Goal: Answer question/provide support

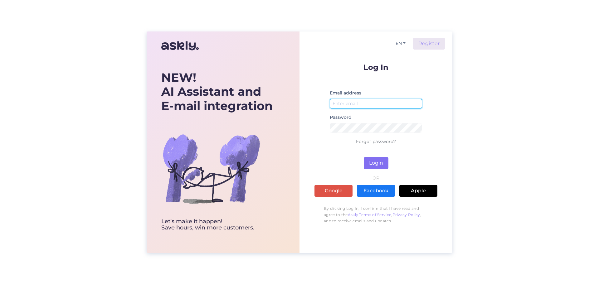
type input "[PERSON_NAME][EMAIL_ADDRESS][DOMAIN_NAME]"
click at [379, 162] on button "Login" at bounding box center [376, 163] width 25 height 12
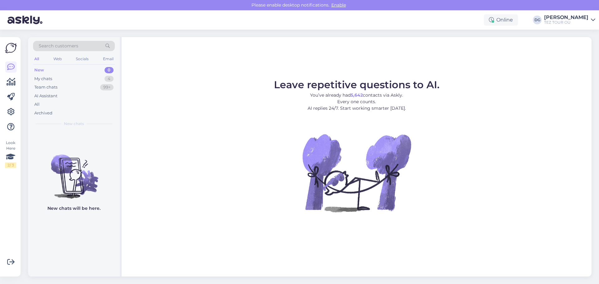
click at [40, 69] on div "New" at bounding box center [39, 70] width 10 height 6
click at [45, 78] on div "My chats" at bounding box center [43, 79] width 18 height 6
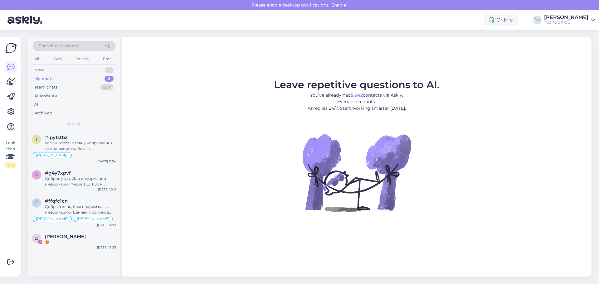
click at [60, 79] on div "My chats 4" at bounding box center [74, 79] width 82 height 9
click at [58, 89] on div "Team chats 99+" at bounding box center [74, 87] width 82 height 9
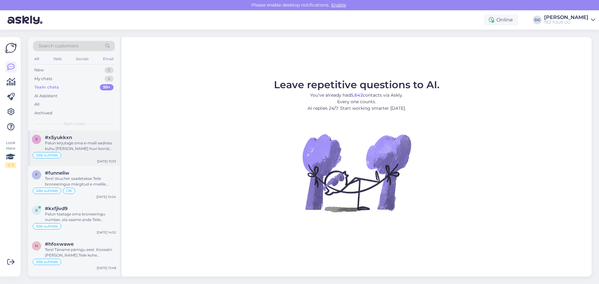
click at [77, 144] on div "Palun kirjutage oma e-maili aadress kuhu [PERSON_NAME] huvi korral saata pakkum…" at bounding box center [80, 145] width 71 height 11
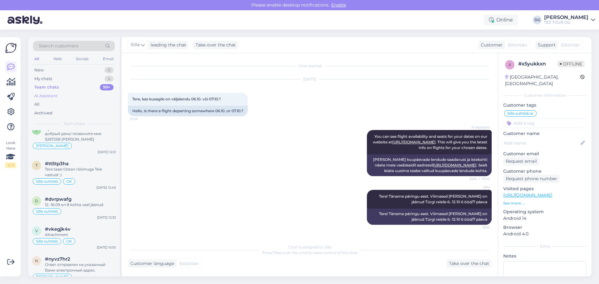
click at [52, 94] on div "AI Assistant" at bounding box center [45, 96] width 23 height 6
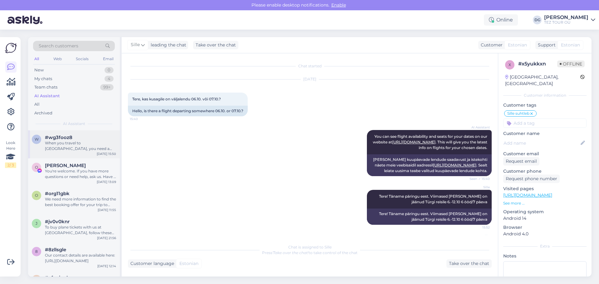
click at [70, 147] on div "When you travel to [GEOGRAPHIC_DATA], you need a valid travel document. If you …" at bounding box center [80, 145] width 71 height 11
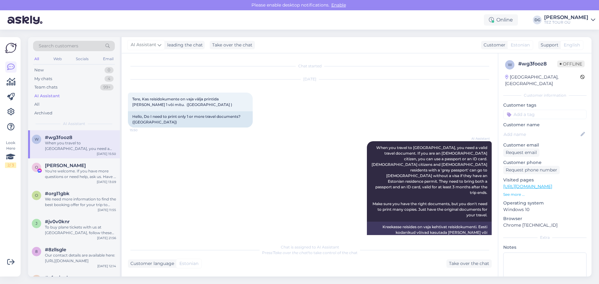
click at [77, 146] on div "When you travel to [GEOGRAPHIC_DATA], you need a valid travel document. If you …" at bounding box center [80, 145] width 71 height 11
click at [45, 70] on div "New 0" at bounding box center [74, 70] width 82 height 9
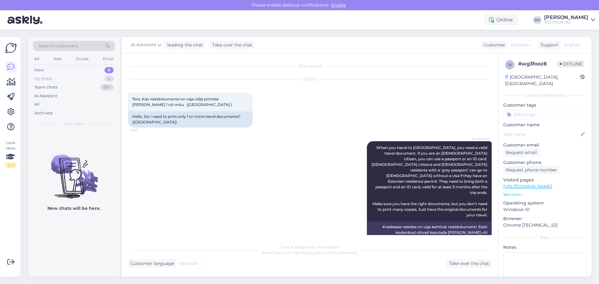
click at [47, 82] on div "My chats 4" at bounding box center [74, 79] width 82 height 9
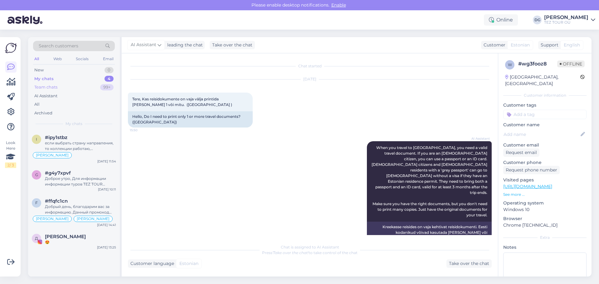
click at [49, 86] on div "Team chats" at bounding box center [45, 87] width 23 height 6
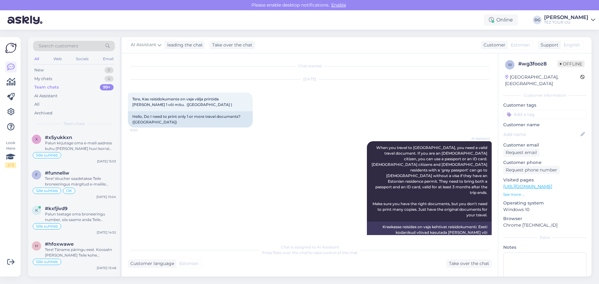
click at [59, 42] on div "Search customers" at bounding box center [74, 46] width 82 height 10
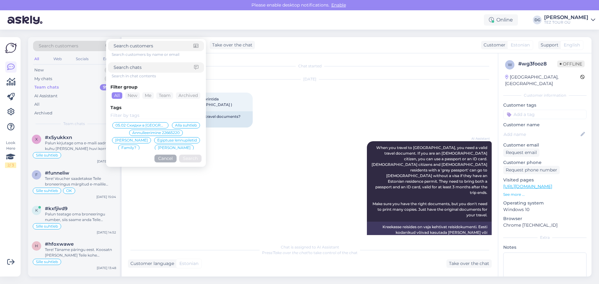
type input "#30sy1whl"
click button "Search" at bounding box center [190, 159] width 22 height 8
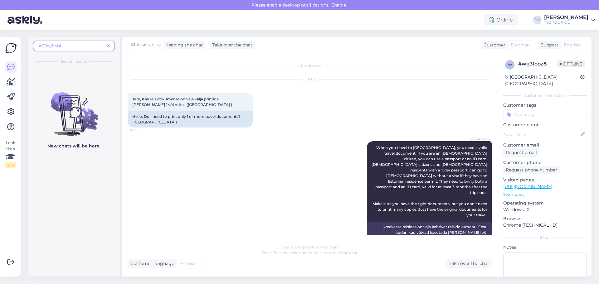
click at [109, 44] on icon at bounding box center [108, 46] width 3 height 4
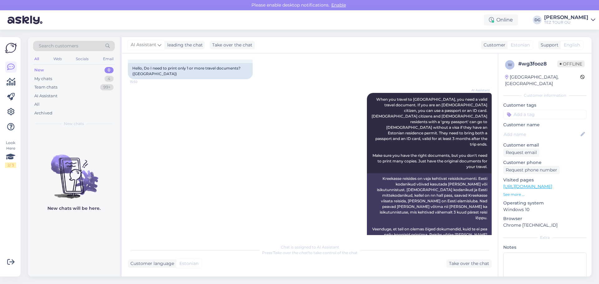
scroll to position [49, 0]
click at [51, 78] on div "My chats" at bounding box center [43, 79] width 18 height 6
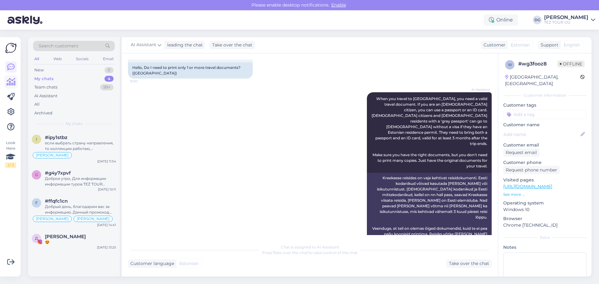
click at [11, 81] on icon at bounding box center [11, 81] width 9 height 7
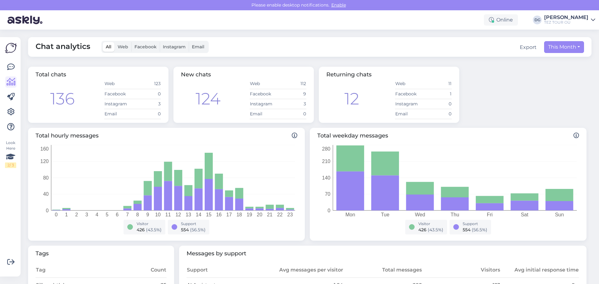
click at [124, 46] on span "Web" at bounding box center [123, 47] width 11 height 6
click at [114, 42] on input "Web" at bounding box center [114, 42] width 0 height 0
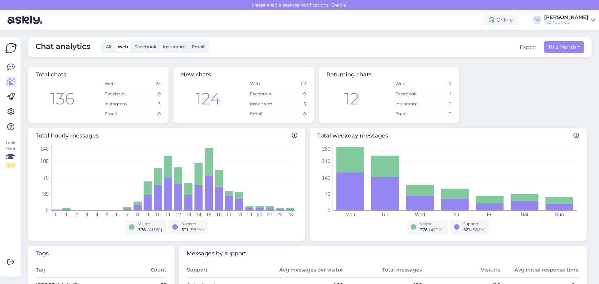
click at [144, 48] on span "Facebook" at bounding box center [145, 47] width 22 height 6
click at [131, 42] on input "Facebook" at bounding box center [131, 42] width 0 height 0
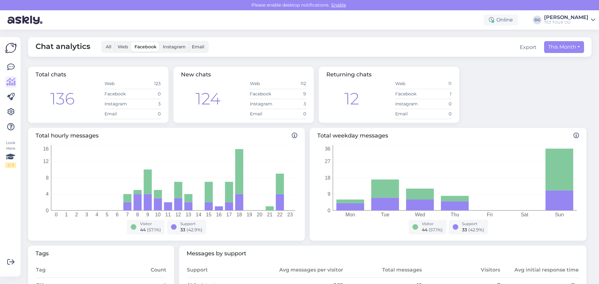
click at [170, 46] on span "Instagram" at bounding box center [174, 47] width 23 height 6
click at [160, 42] on input "Instagram" at bounding box center [160, 42] width 0 height 0
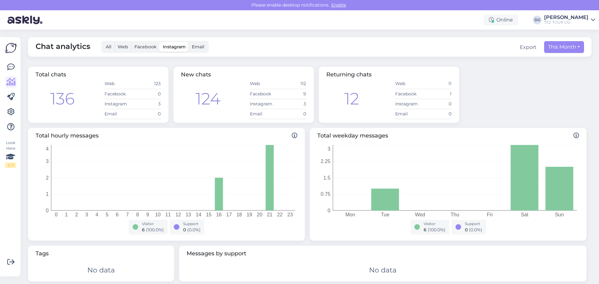
click at [200, 46] on span "Email" at bounding box center [198, 47] width 12 height 6
click at [189, 42] on input "Email" at bounding box center [189, 42] width 0 height 0
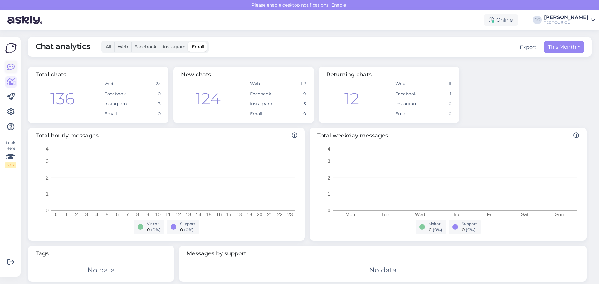
click at [15, 66] on link at bounding box center [10, 66] width 11 height 11
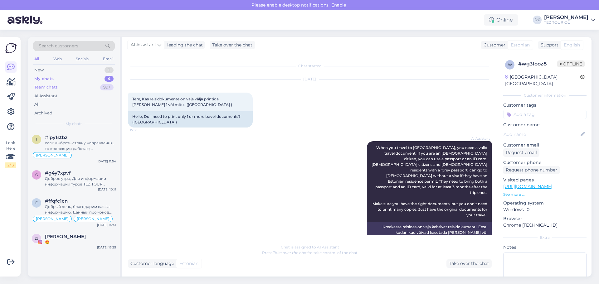
scroll to position [49, 0]
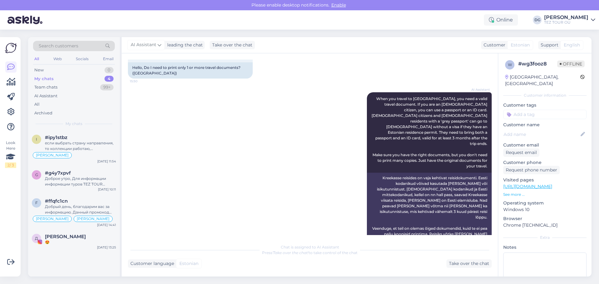
drag, startPoint x: 53, startPoint y: 43, endPoint x: 41, endPoint y: 47, distance: 12.9
click at [41, 47] on span "Search customers" at bounding box center [59, 46] width 40 height 7
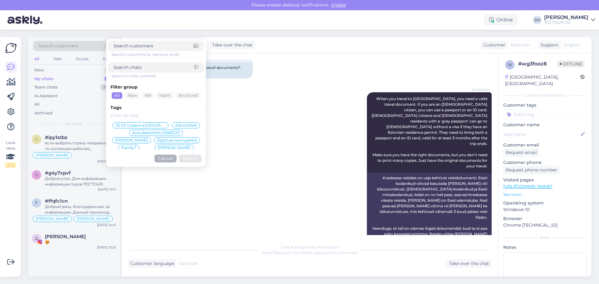
paste input "#30sy1whl"
click at [171, 68] on input "#30sy1whl" at bounding box center [154, 67] width 80 height 7
type input "#30sy1whl"
click at [192, 158] on button "Search" at bounding box center [190, 159] width 22 height 8
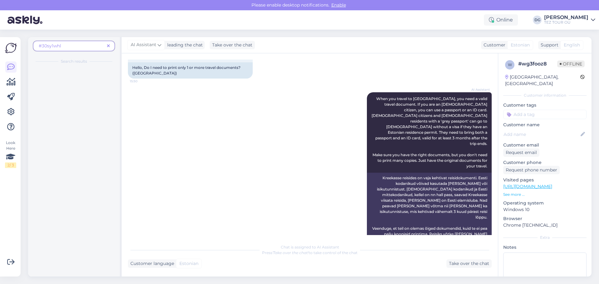
drag, startPoint x: 96, startPoint y: 111, endPoint x: 104, endPoint y: 110, distance: 7.3
click at [96, 111] on div at bounding box center [74, 172] width 92 height 209
click at [194, 126] on div "AI Assistant When you travel to [GEOGRAPHIC_DATA], you need a valid travel docu…" at bounding box center [310, 168] width 364 height 167
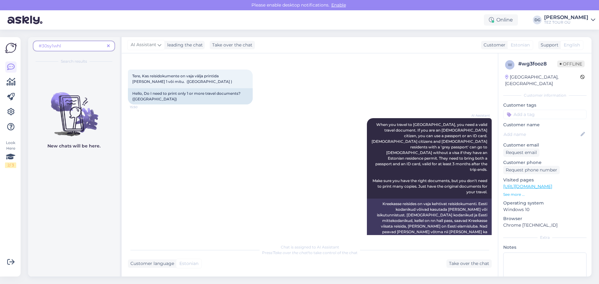
scroll to position [0, 0]
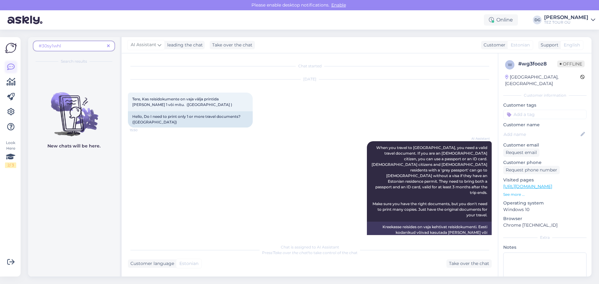
click at [12, 65] on icon at bounding box center [10, 66] width 7 height 7
click at [108, 45] on icon at bounding box center [108, 46] width 3 height 4
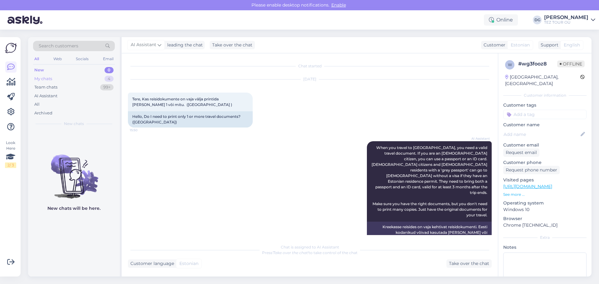
click at [49, 78] on div "My chats" at bounding box center [43, 79] width 18 height 6
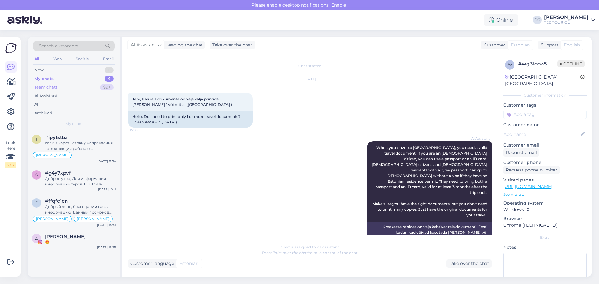
click at [49, 87] on div "Team chats" at bounding box center [45, 87] width 23 height 6
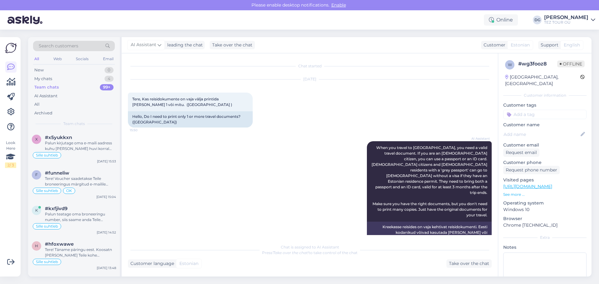
click at [51, 44] on span "Search customers" at bounding box center [59, 46] width 40 height 7
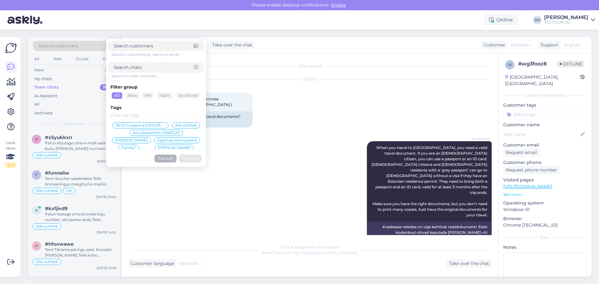
paste input "#30sy1whl"
type input "#30sy1whl"
click at [188, 158] on button "Search" at bounding box center [190, 159] width 22 height 8
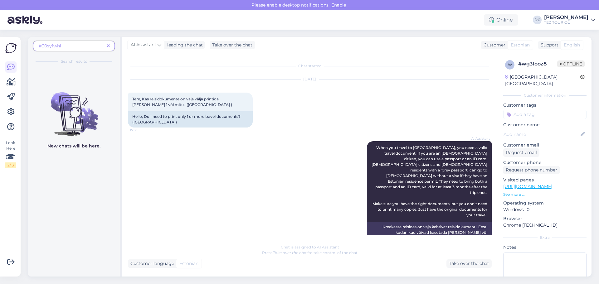
click at [277, 161] on div "AI Assistant When you travel to [GEOGRAPHIC_DATA], you need a valid travel docu…" at bounding box center [310, 217] width 364 height 167
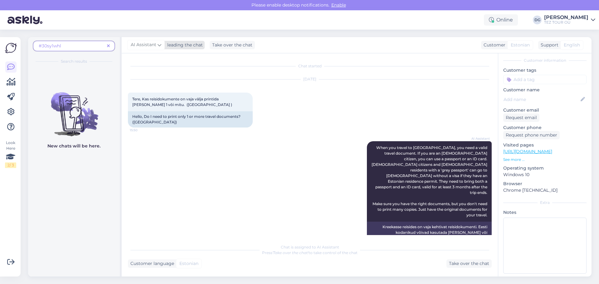
click at [177, 44] on div "leading the chat" at bounding box center [184, 45] width 38 height 7
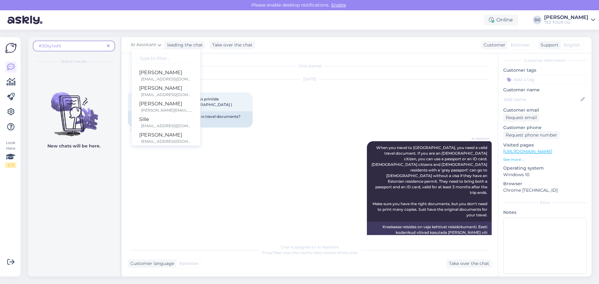
click at [324, 120] on div "[DATE] Tere, Kas reisidokumente on vaja välja printida [PERSON_NAME] 1 või mitu…" at bounding box center [310, 104] width 364 height 62
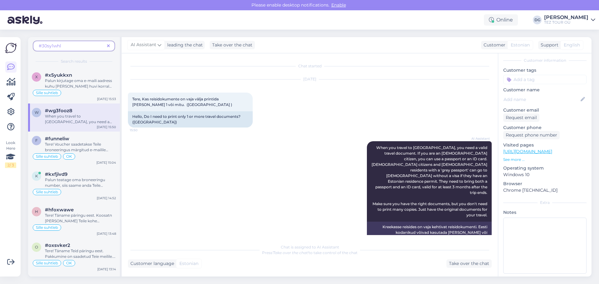
click at [84, 46] on span "#30sy1whl" at bounding box center [72, 46] width 66 height 7
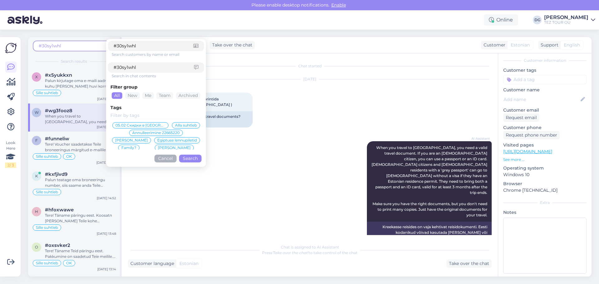
type input "#30sy1whl"
click at [190, 158] on button "Search" at bounding box center [190, 159] width 22 height 8
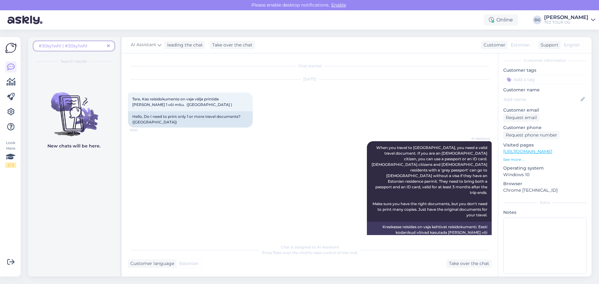
click at [90, 47] on span "#30sy1whl | #30sy1whl" at bounding box center [72, 46] width 66 height 7
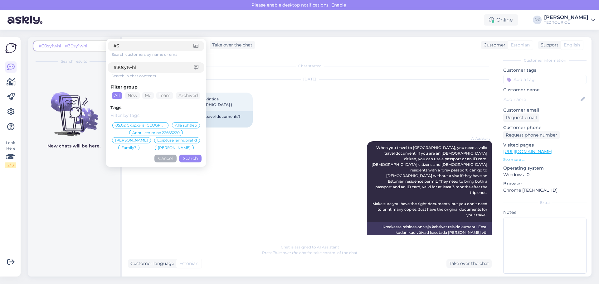
type input "#"
click button "Search" at bounding box center [190, 159] width 22 height 8
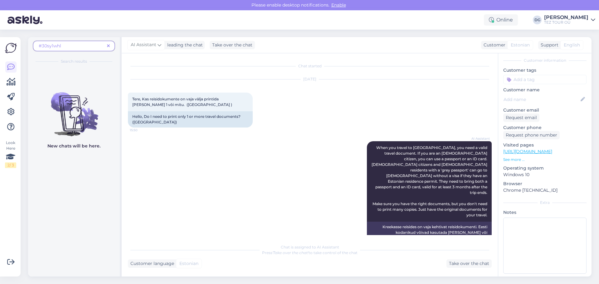
drag, startPoint x: 154, startPoint y: 46, endPoint x: 80, endPoint y: 119, distance: 104.1
click at [80, 119] on img at bounding box center [74, 109] width 92 height 56
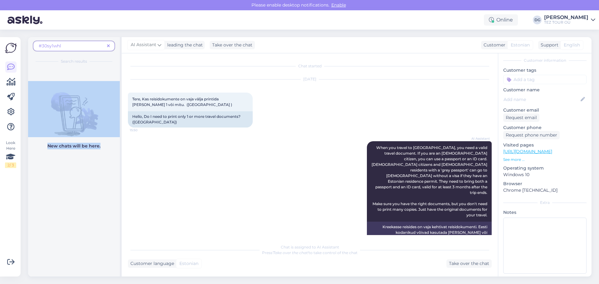
click at [117, 166] on div "#30sy1whl Search results New chats will be here." at bounding box center [75, 157] width 94 height 240
